Goal: Register for event/course

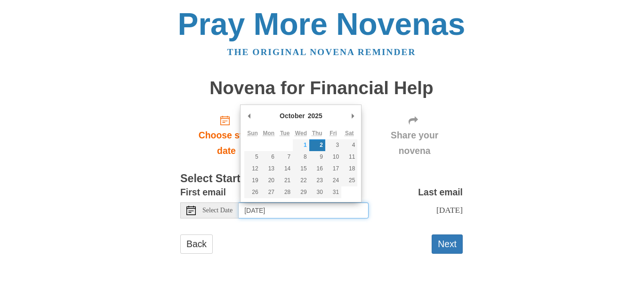
click at [271, 213] on input "Thursday, October 2nd" at bounding box center [304, 210] width 130 height 16
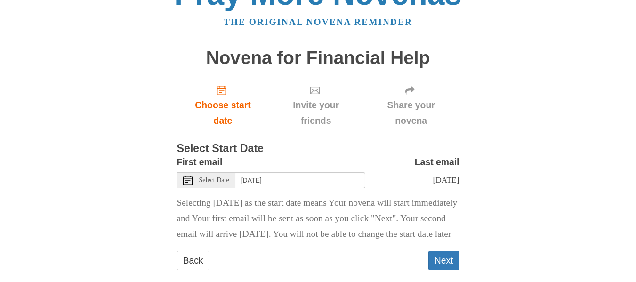
scroll to position [47, 0]
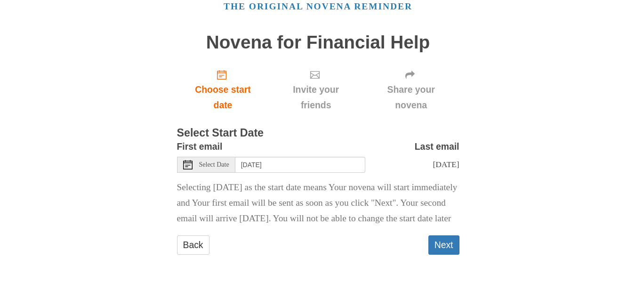
click at [212, 165] on span "Select Date" at bounding box center [214, 164] width 30 height 7
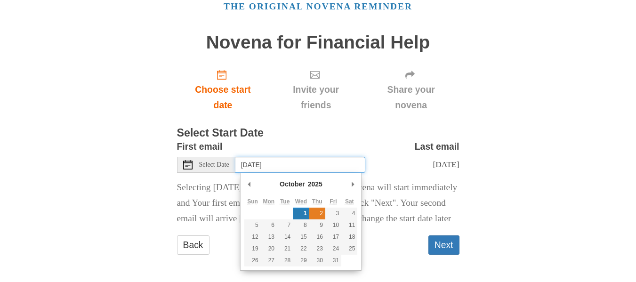
type input "Thursday, October 2nd"
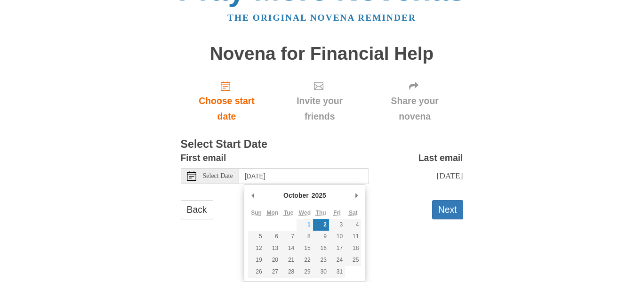
scroll to position [0, 0]
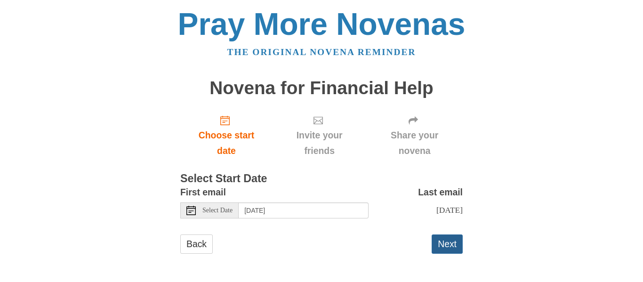
click at [446, 244] on button "Next" at bounding box center [446, 243] width 31 height 19
